Goal: Navigation & Orientation: Find specific page/section

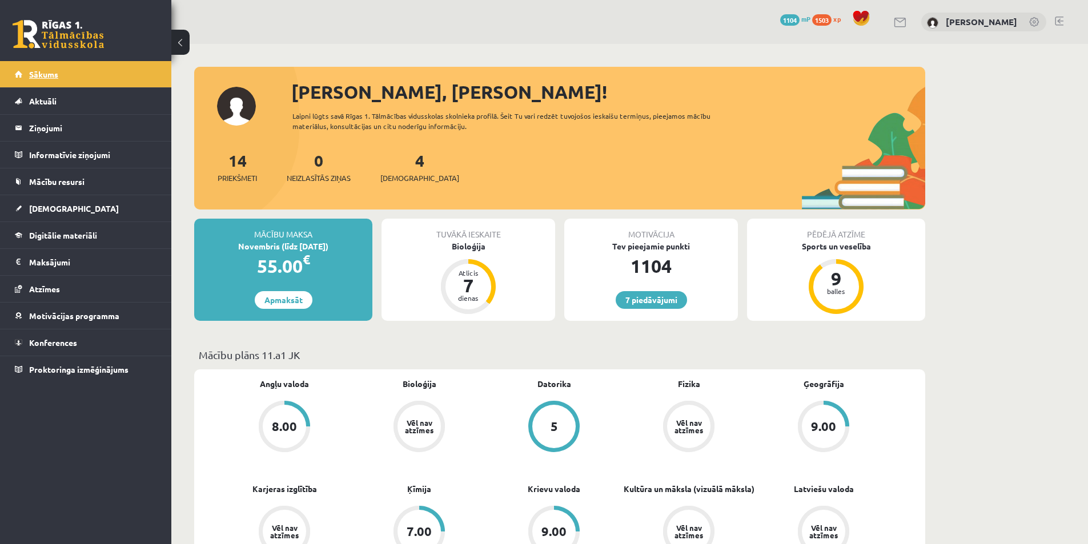
click at [97, 79] on link "Sākums" at bounding box center [86, 74] width 142 height 26
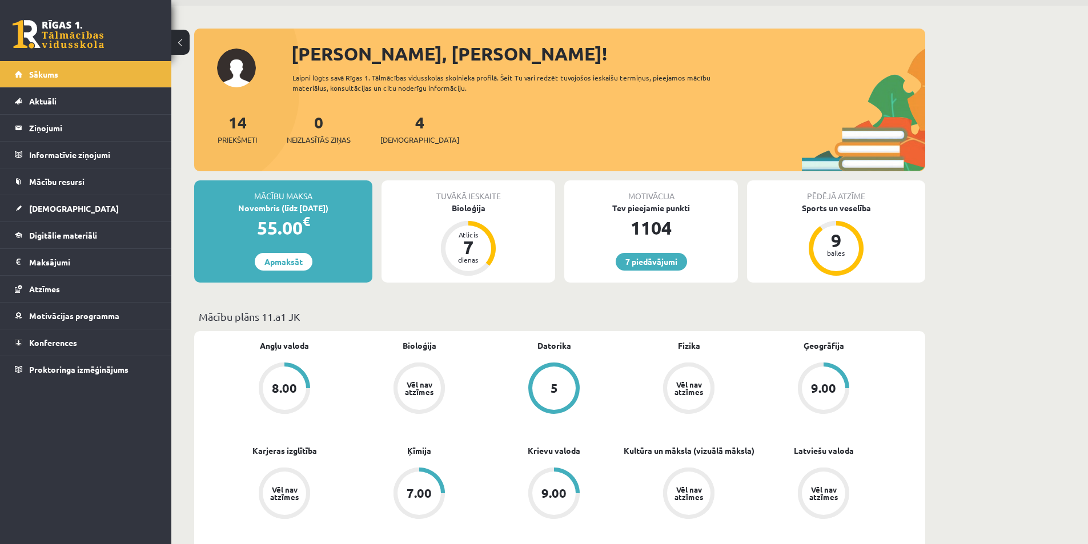
scroll to position [57, 0]
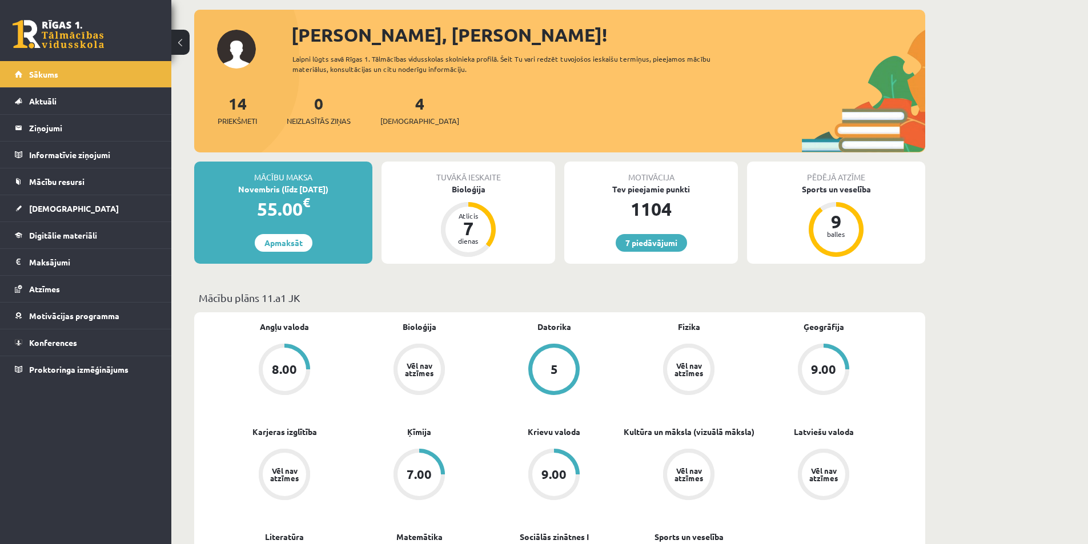
click at [76, 175] on link "Mācību resursi" at bounding box center [86, 182] width 142 height 26
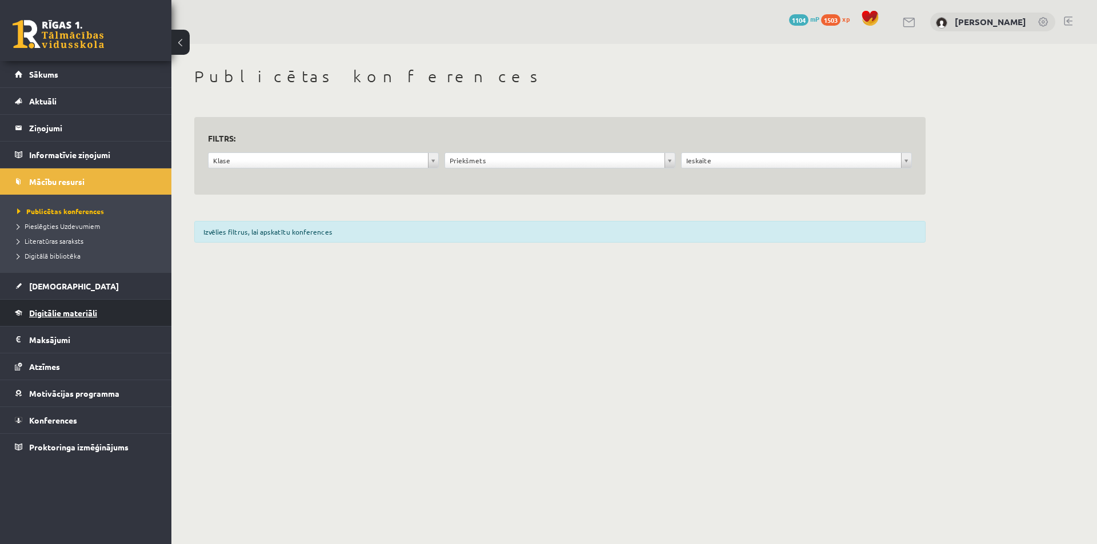
click at [69, 304] on link "Digitālie materiāli" at bounding box center [86, 313] width 142 height 26
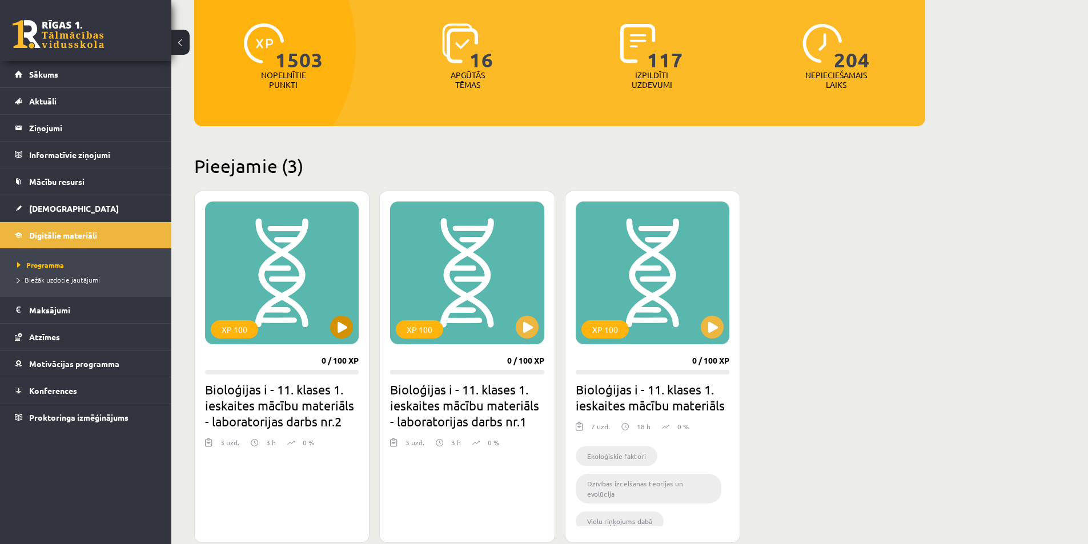
scroll to position [171, 0]
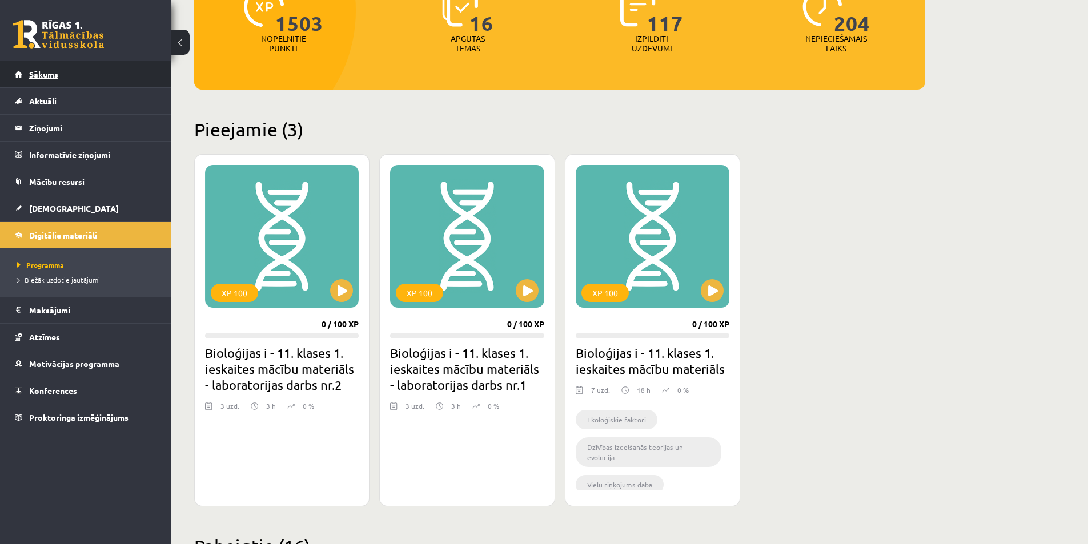
click at [111, 68] on link "Sākums" at bounding box center [86, 74] width 142 height 26
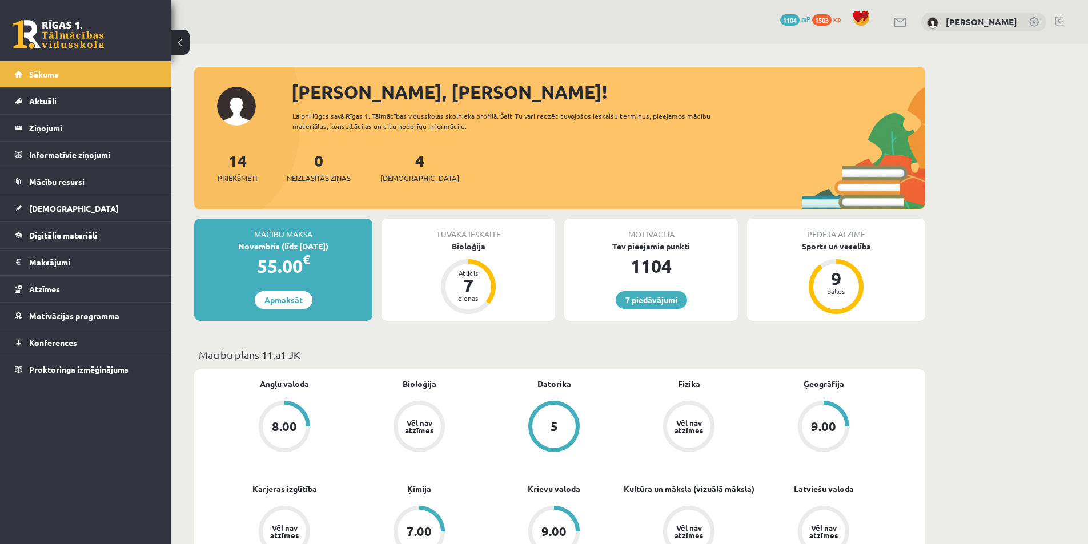
click at [260, 38] on div "7 Dāvanas 1104 mP 1503 xp Artjoms Grebežs" at bounding box center [629, 22] width 917 height 44
